Goal: Navigation & Orientation: Find specific page/section

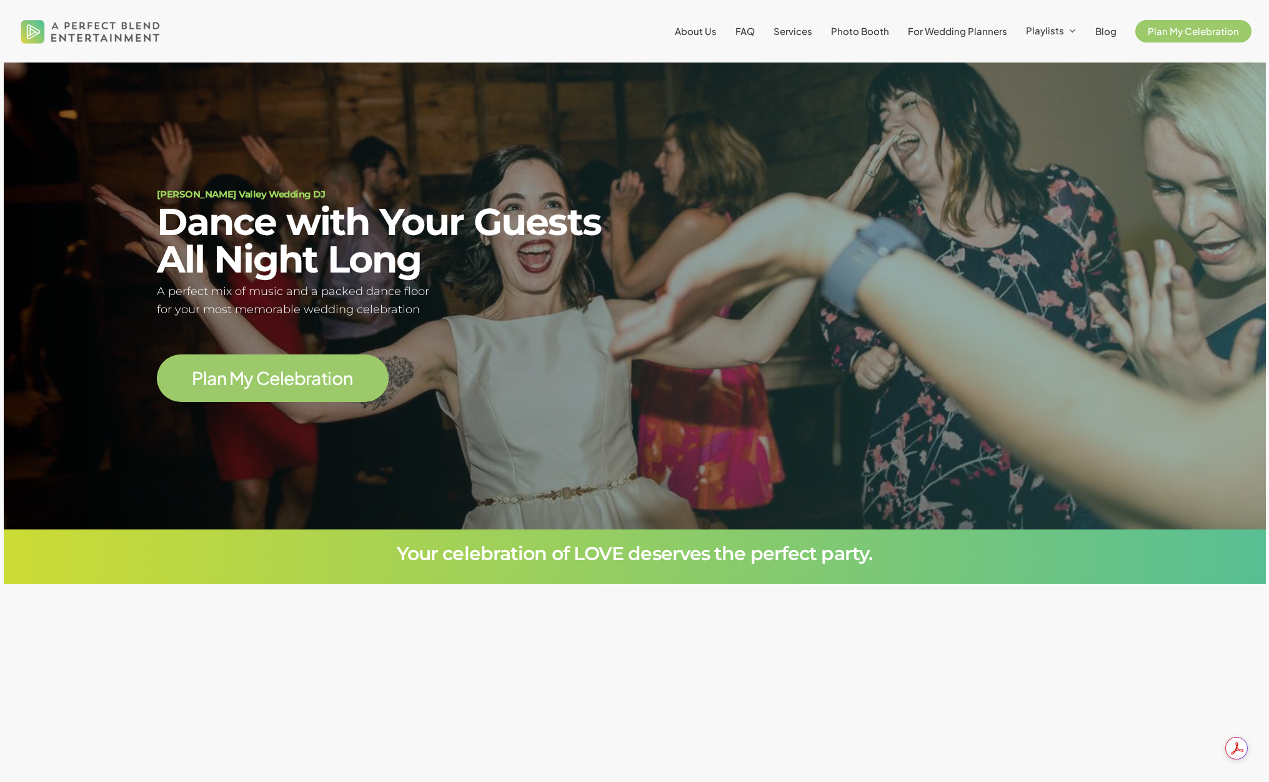
scroll to position [125, 0]
click at [872, 31] on span "Photo Booth" at bounding box center [860, 31] width 58 height 12
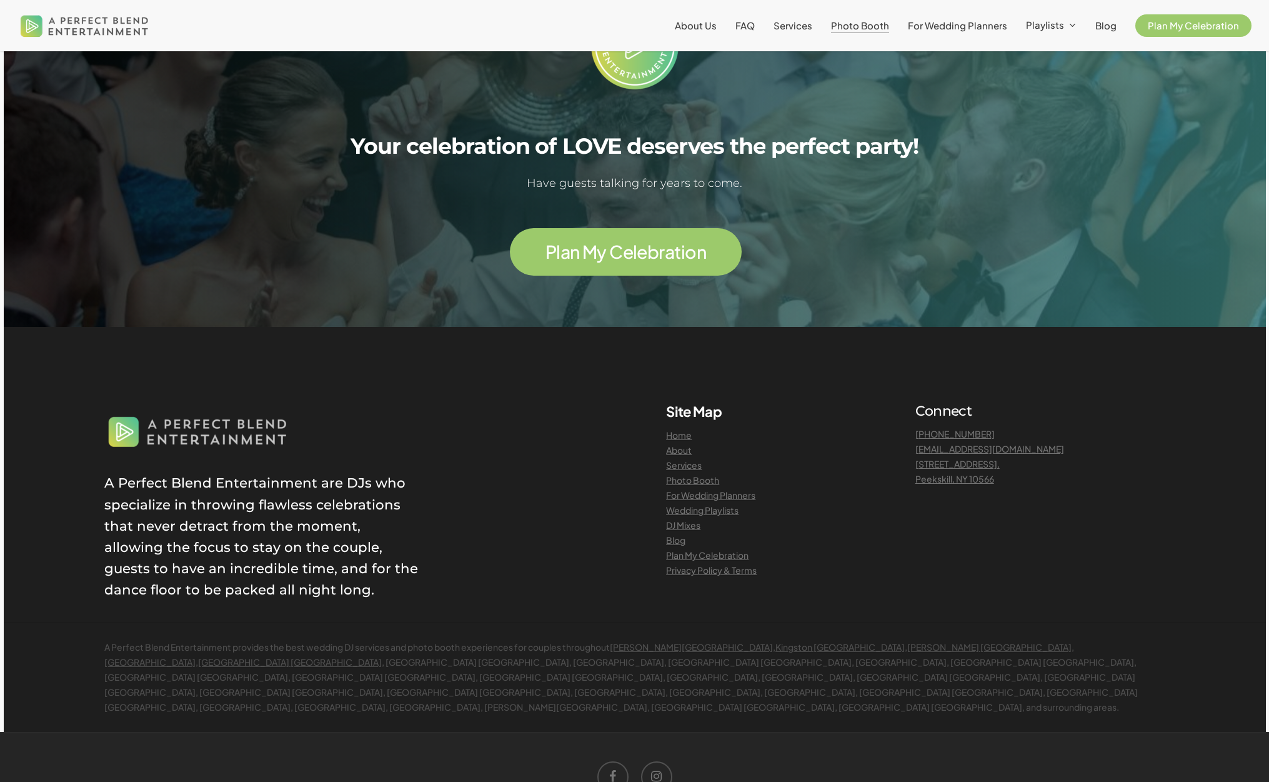
scroll to position [3000, 0]
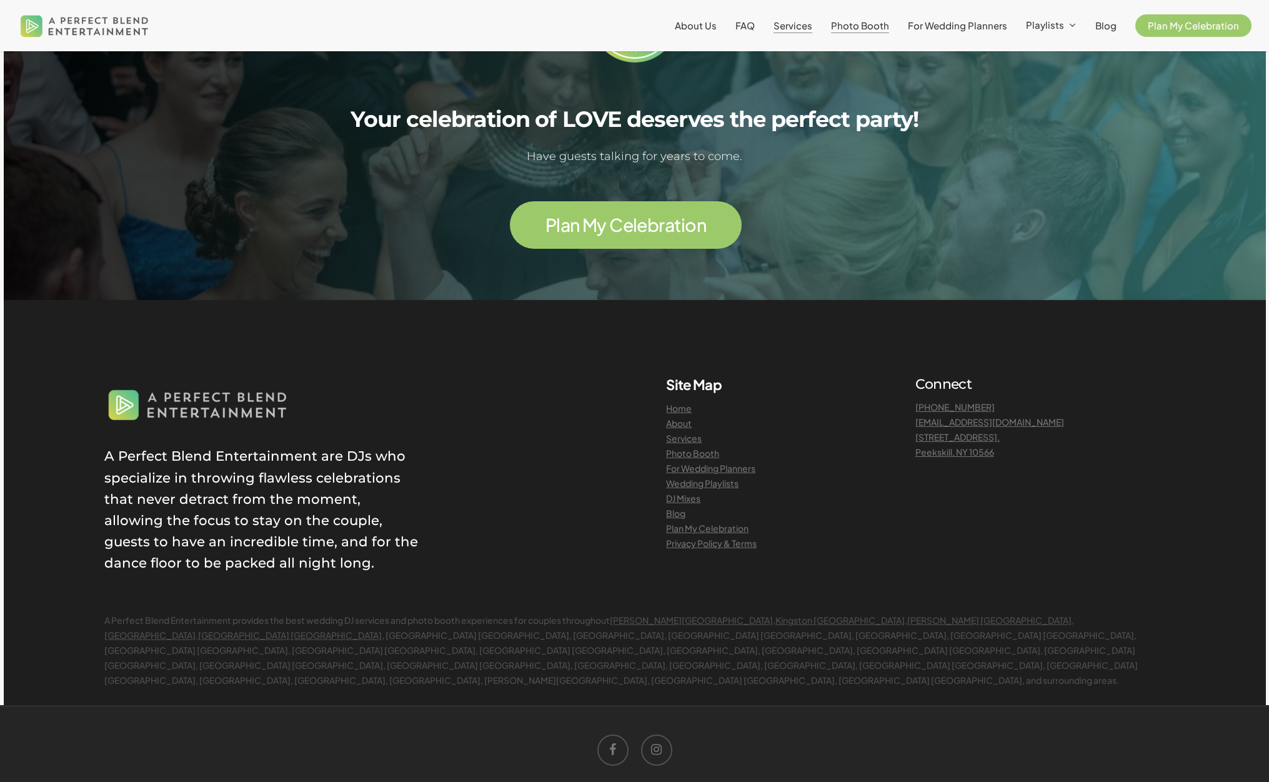
click at [791, 29] on span "Services" at bounding box center [793, 25] width 39 height 12
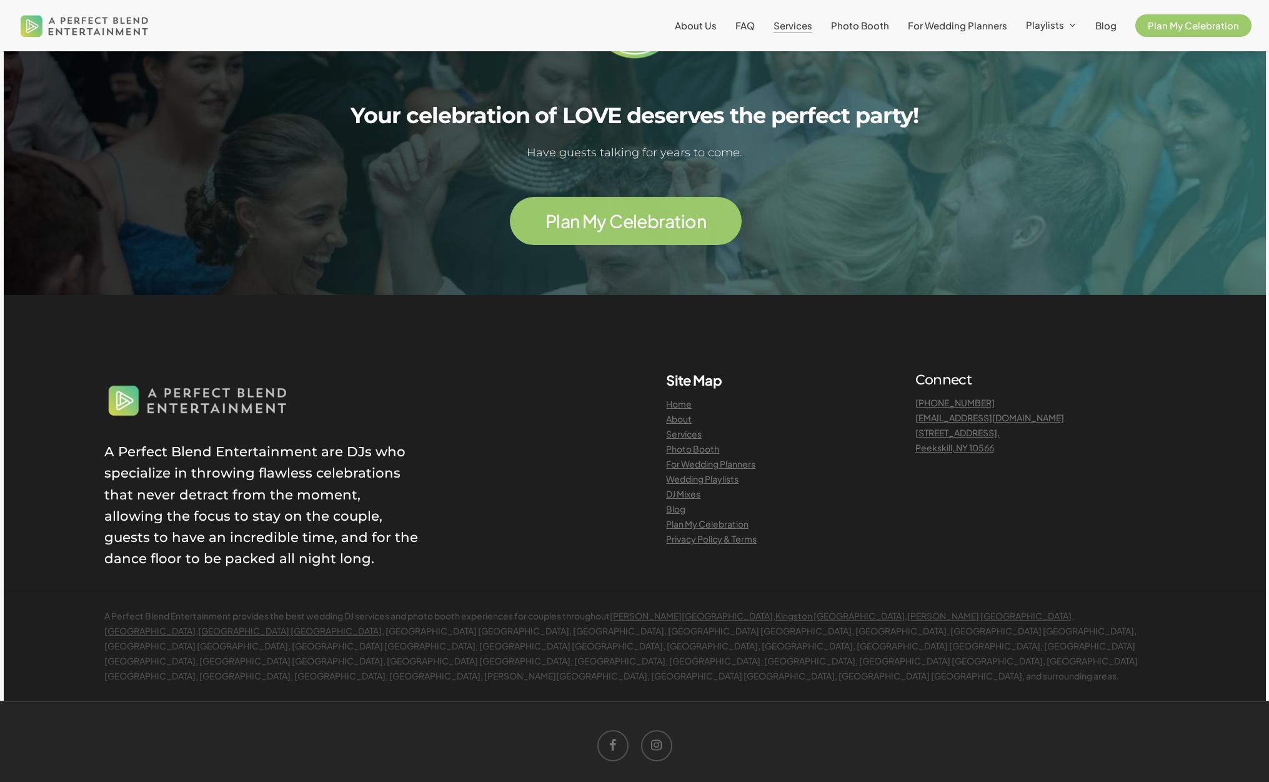
scroll to position [2719, 0]
